Goal: Transaction & Acquisition: Purchase product/service

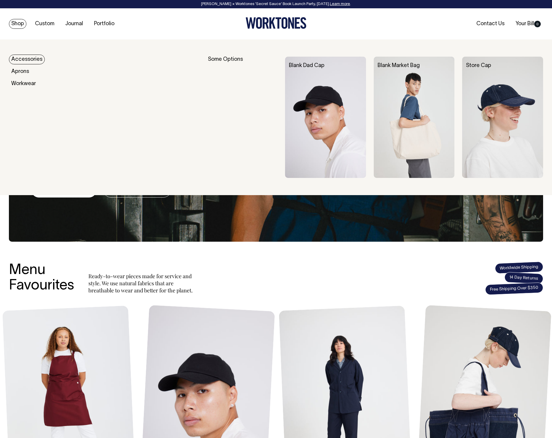
click at [312, 61] on div "Blank Dad Cap" at bounding box center [329, 66] width 89 height 18
click at [311, 65] on link "Blank Dad Cap" at bounding box center [307, 65] width 36 height 5
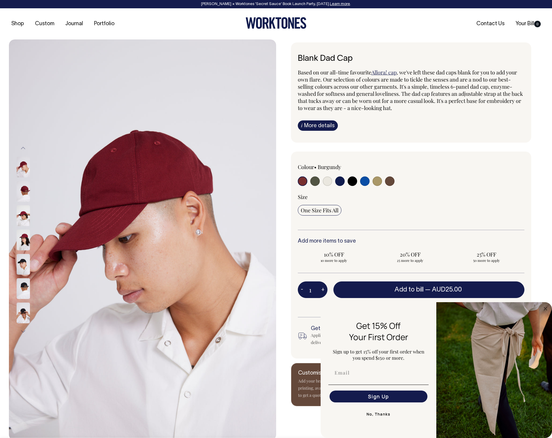
click at [382, 74] on link "Allora! cap" at bounding box center [384, 72] width 25 height 7
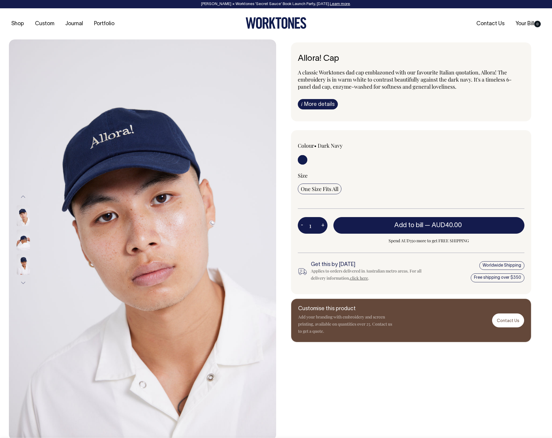
click at [20, 241] on img at bounding box center [23, 240] width 13 height 21
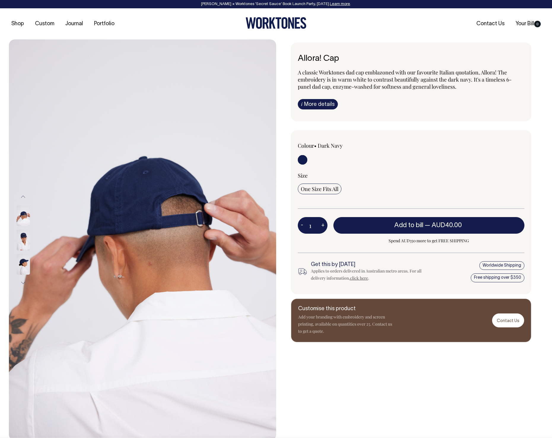
click at [27, 269] on img at bounding box center [23, 264] width 13 height 21
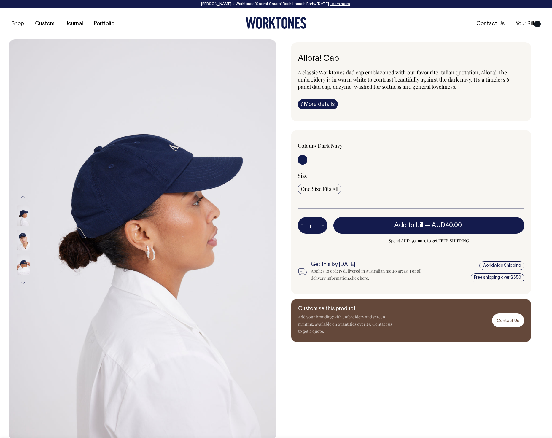
click at [24, 266] on img at bounding box center [23, 264] width 13 height 21
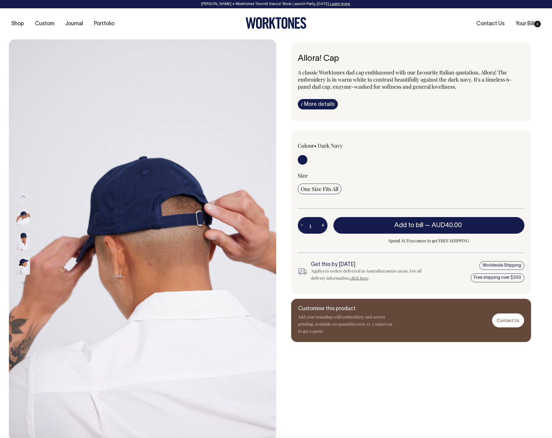
click at [24, 221] on img at bounding box center [23, 215] width 13 height 21
click at [24, 215] on img at bounding box center [23, 215] width 13 height 21
click at [23, 235] on img at bounding box center [23, 240] width 13 height 21
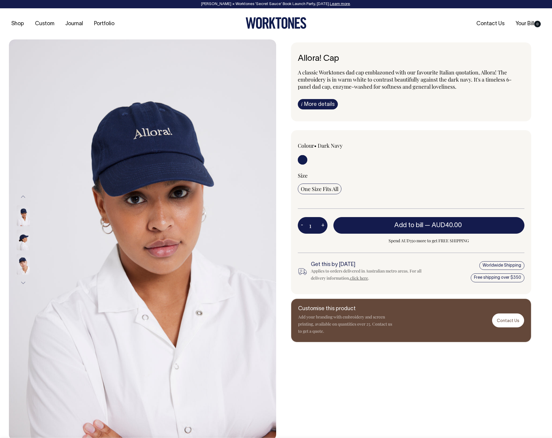
click at [326, 107] on link "i More details" at bounding box center [318, 104] width 40 height 10
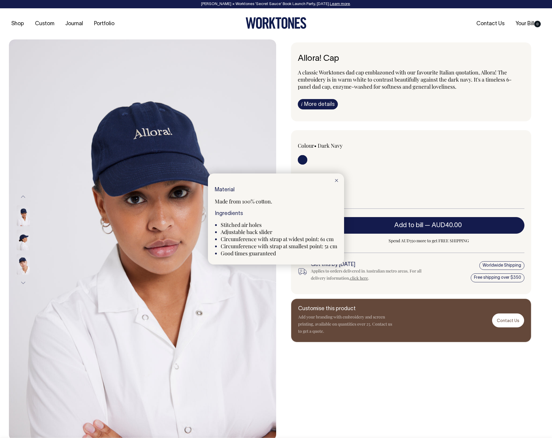
click at [338, 181] on icon at bounding box center [336, 180] width 3 height 3
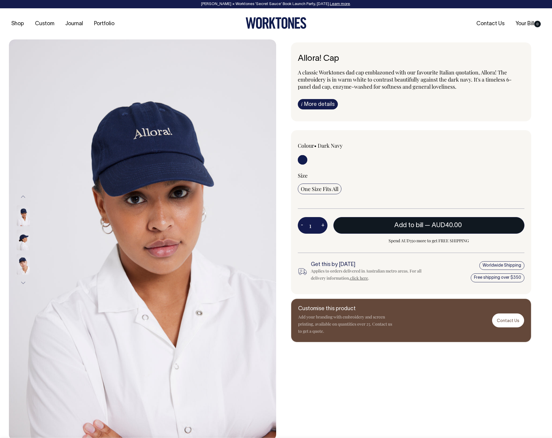
click at [384, 225] on button "Add to bill — AUD40.00" at bounding box center [429, 225] width 191 height 17
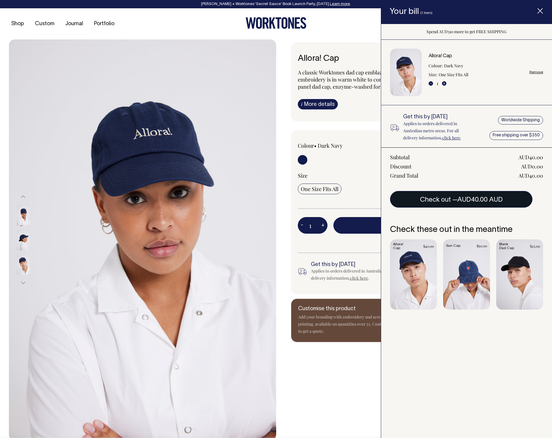
click at [459, 201] on span "AUD40.00 AUD" at bounding box center [480, 200] width 45 height 6
